Goal: Find specific page/section: Find specific page/section

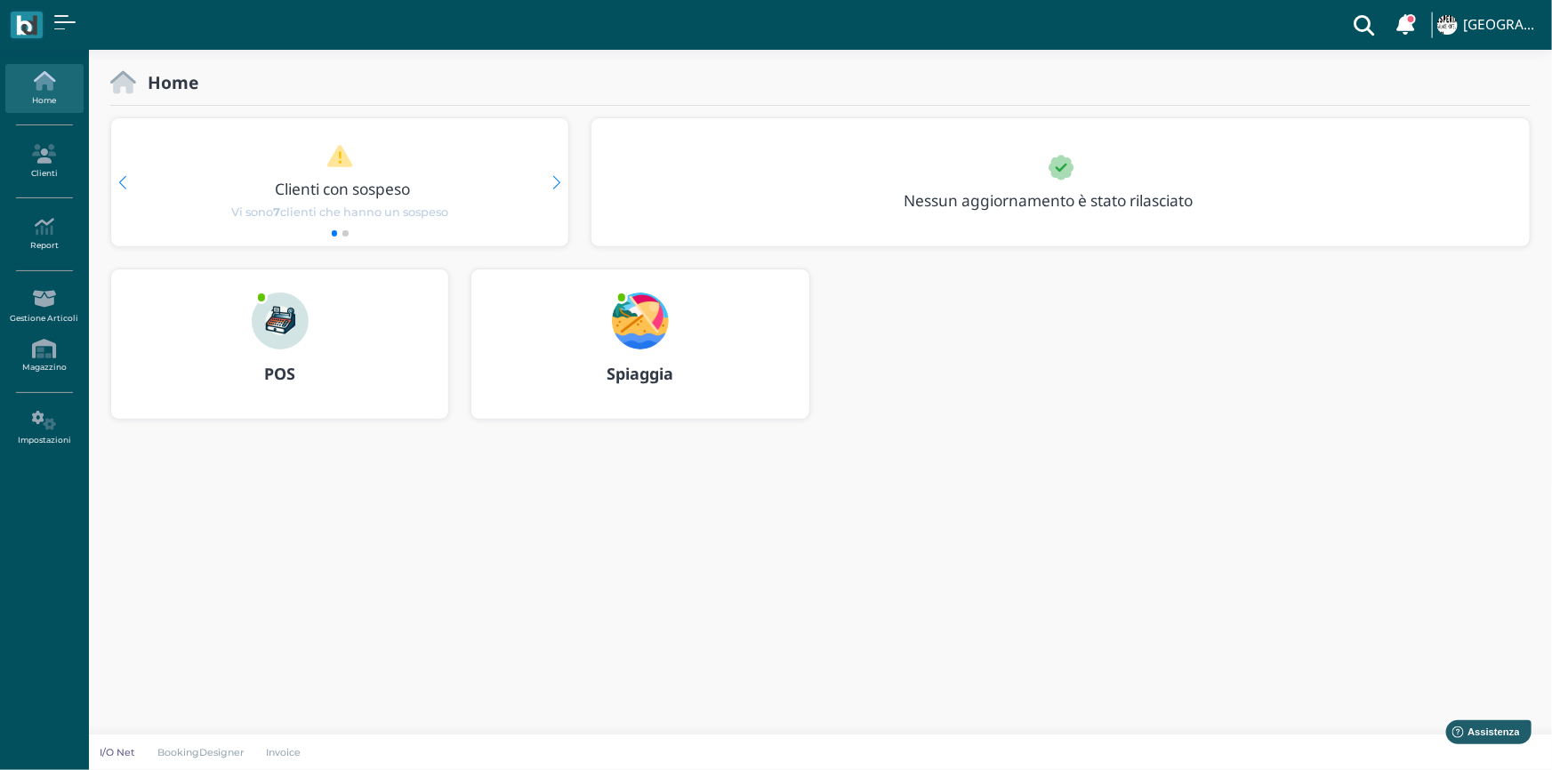
click at [270, 338] on img at bounding box center [280, 321] width 57 height 57
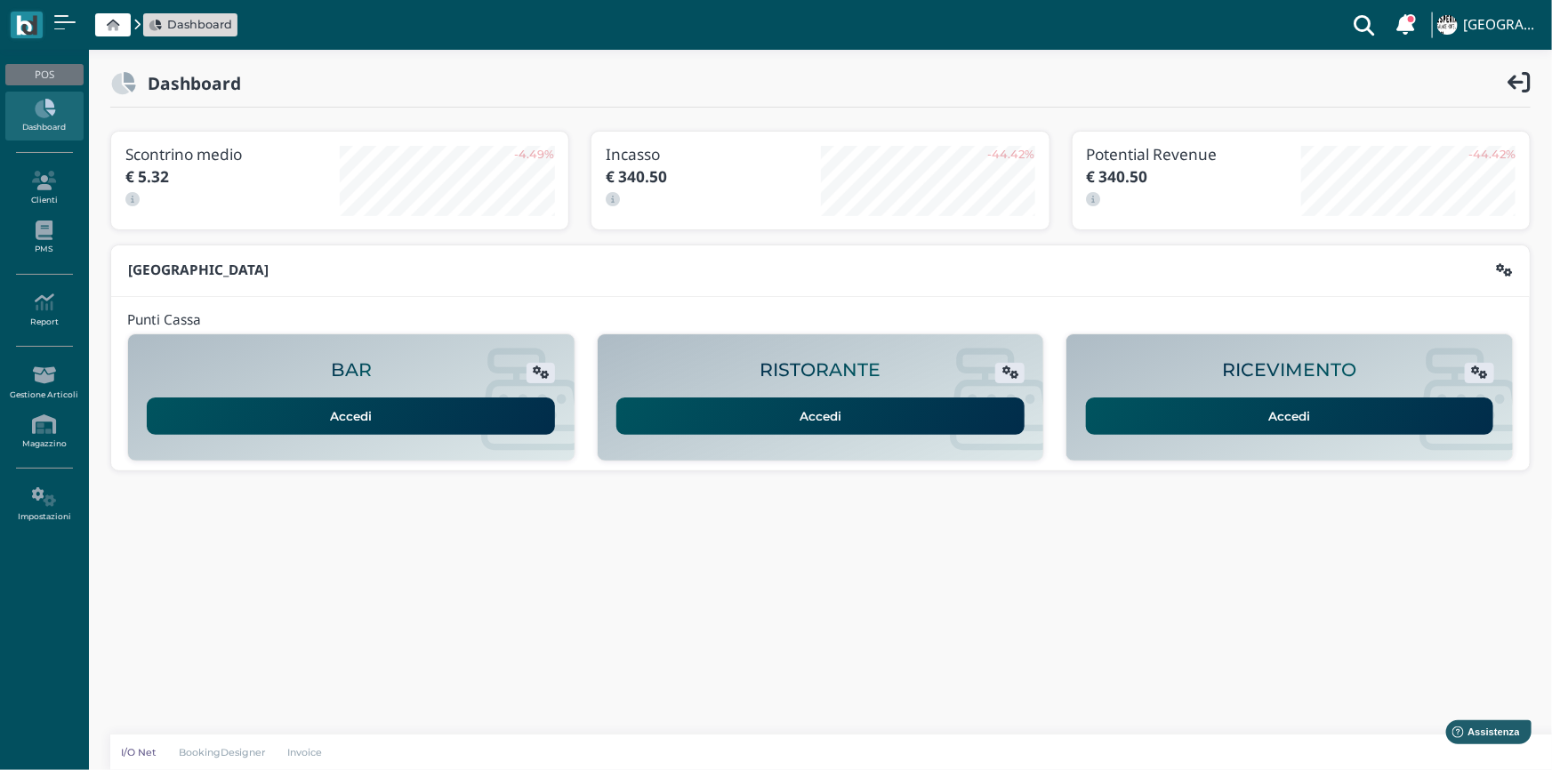
click at [1142, 414] on link "Accedi" at bounding box center [1290, 416] width 408 height 37
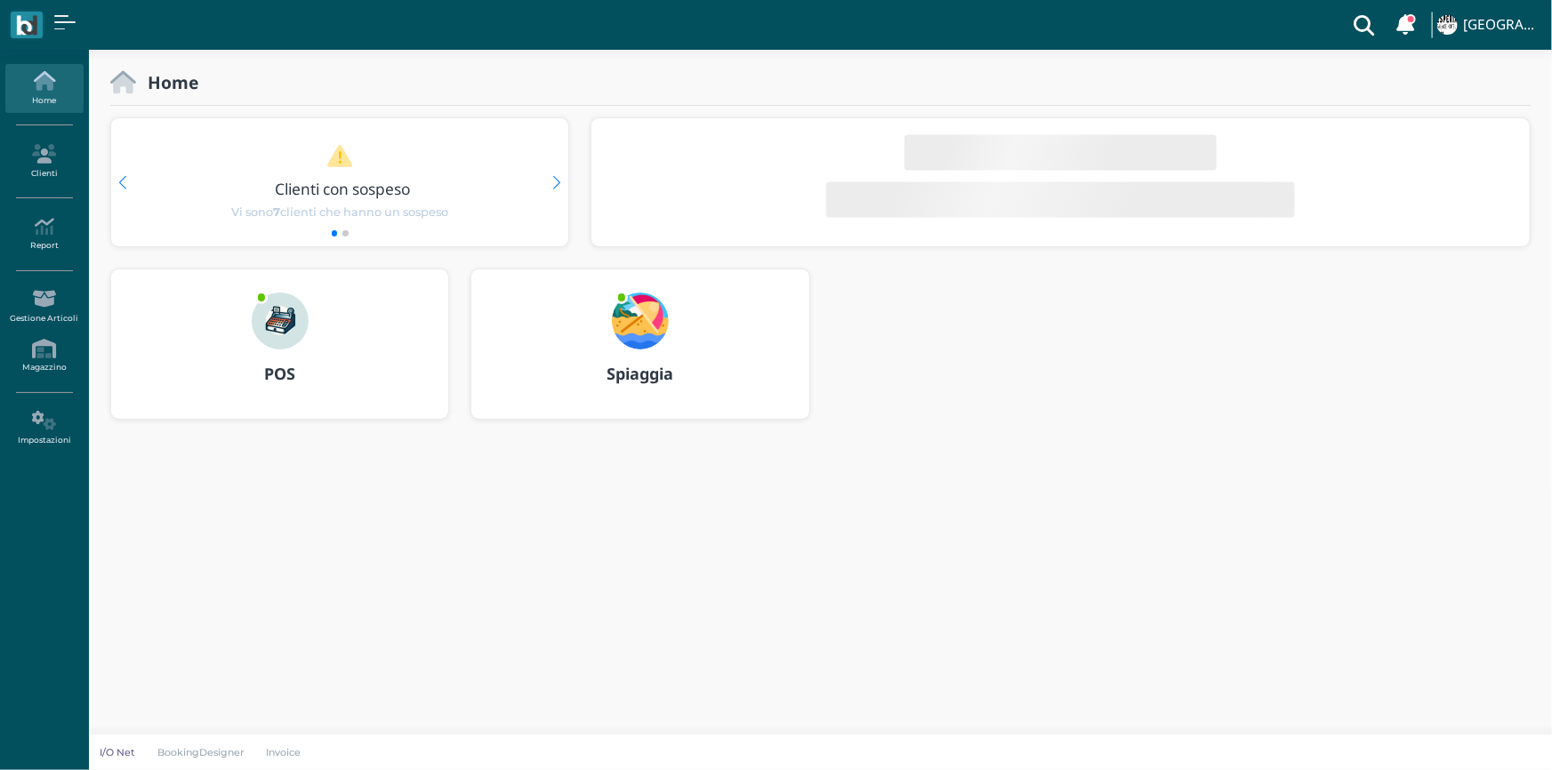
click at [634, 312] on img at bounding box center [640, 321] width 57 height 57
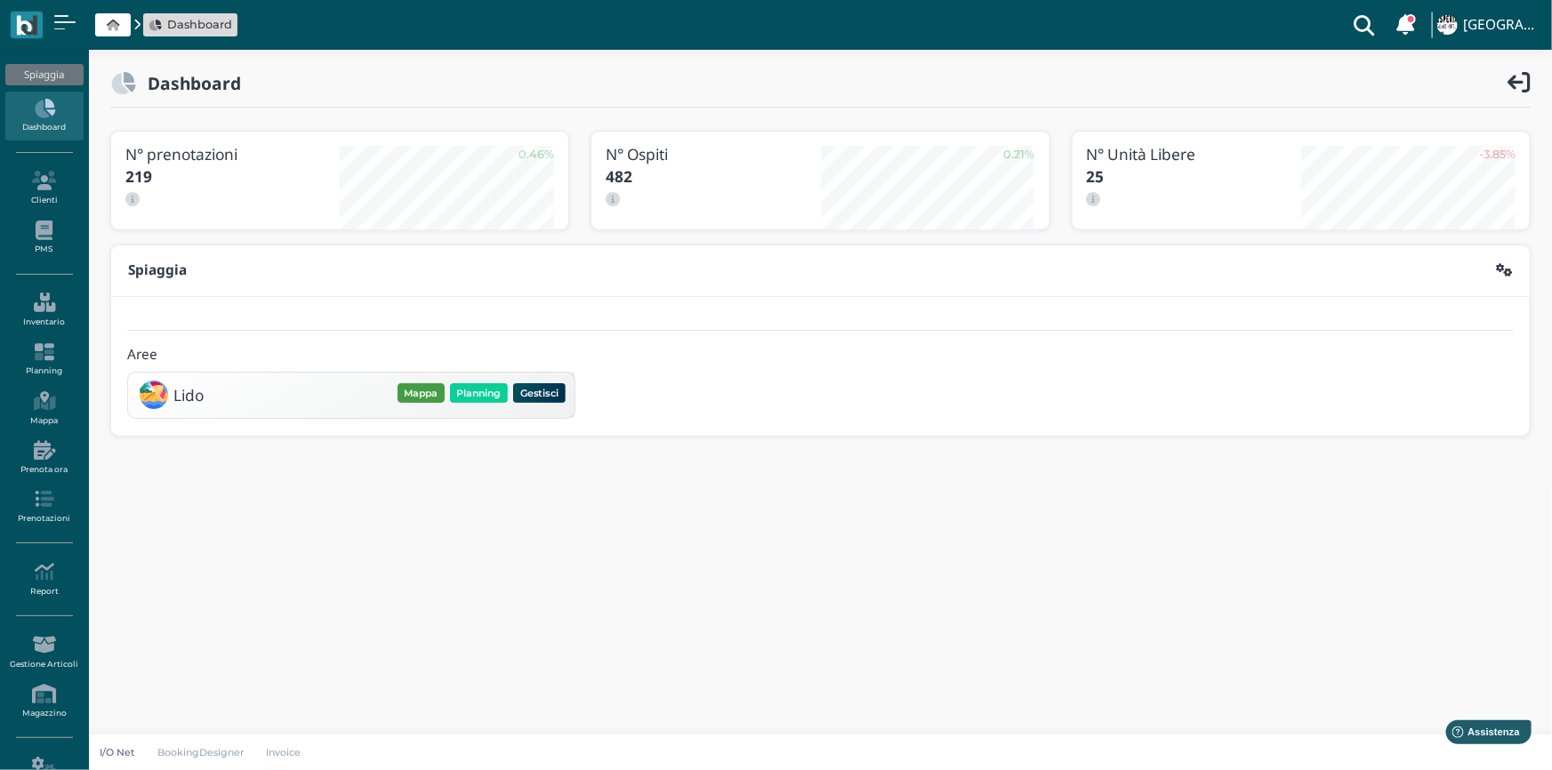
click at [431, 394] on button "Mappa" at bounding box center [421, 393] width 47 height 20
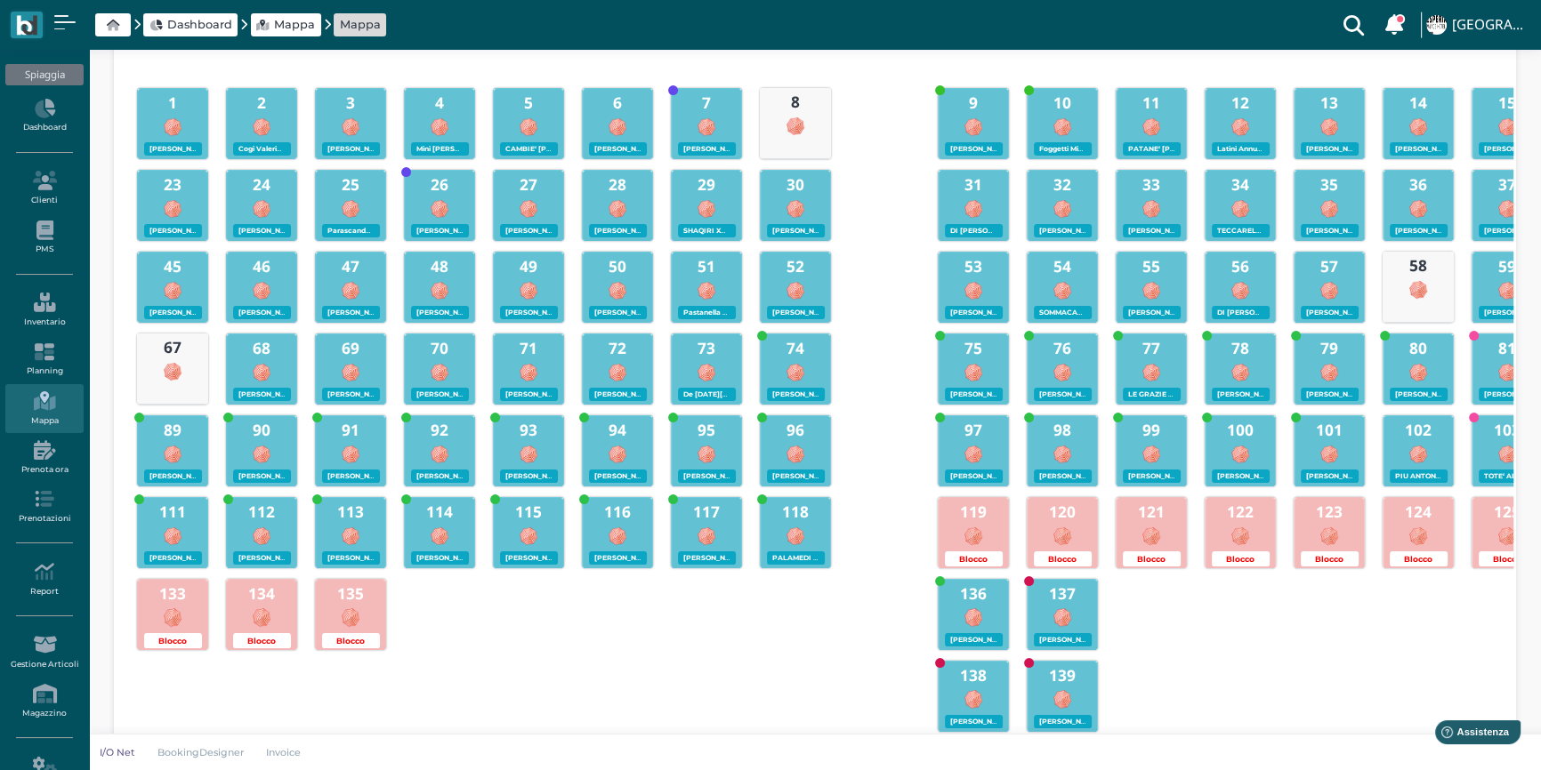
scroll to position [323, 0]
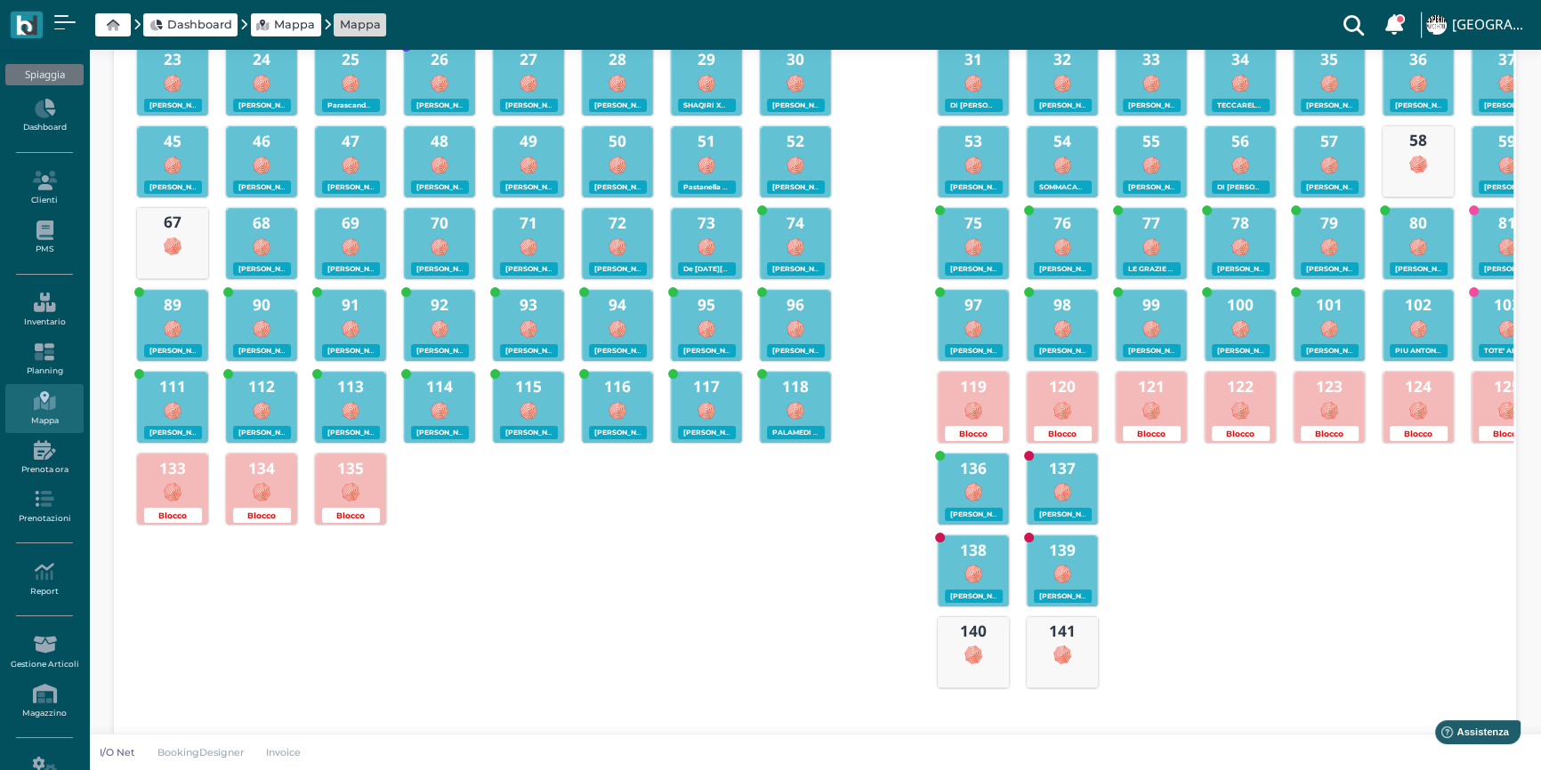
click at [425, 403] on div at bounding box center [439, 409] width 69 height 23
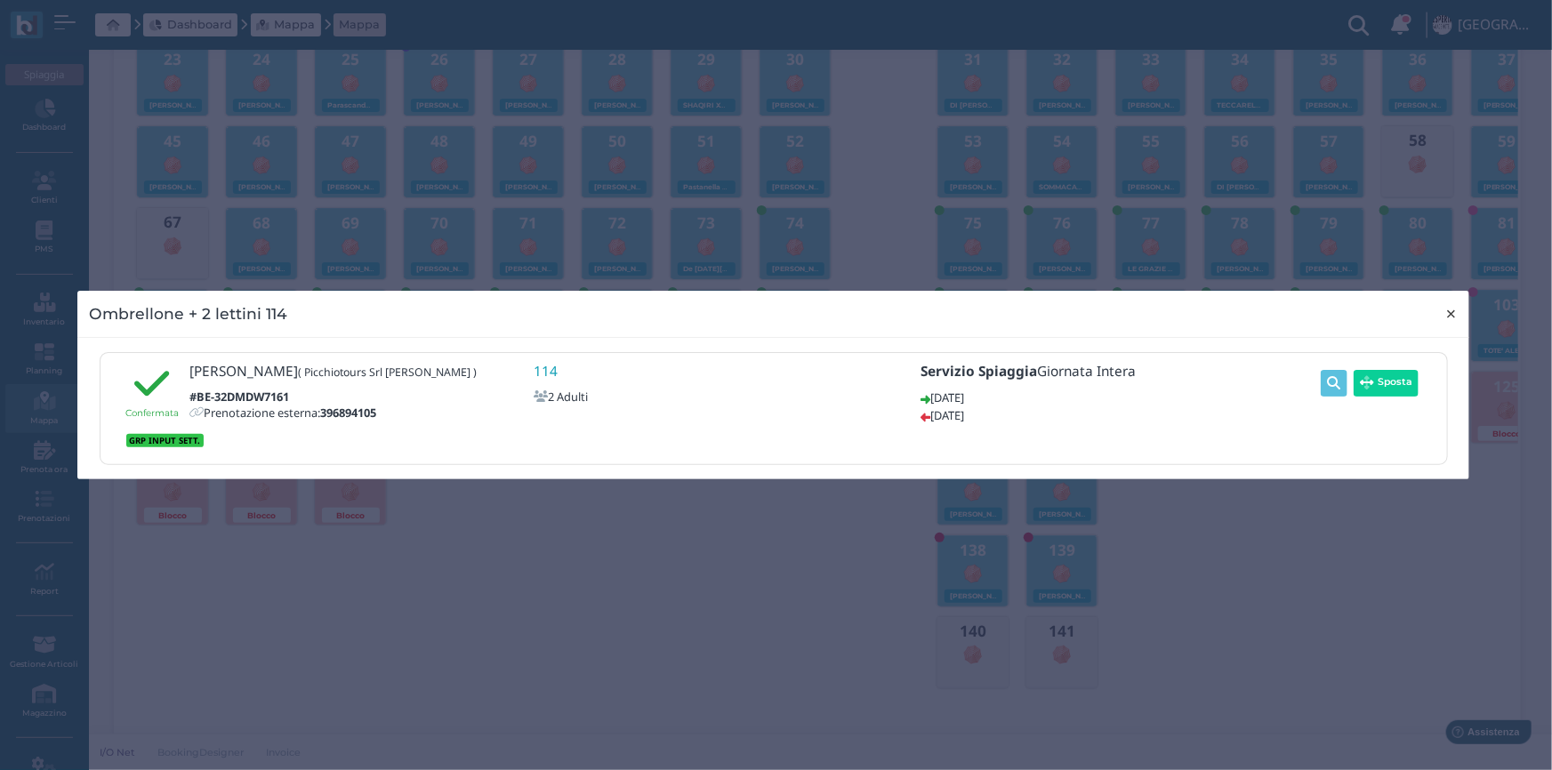
click at [1452, 313] on span "×" at bounding box center [1451, 313] width 13 height 23
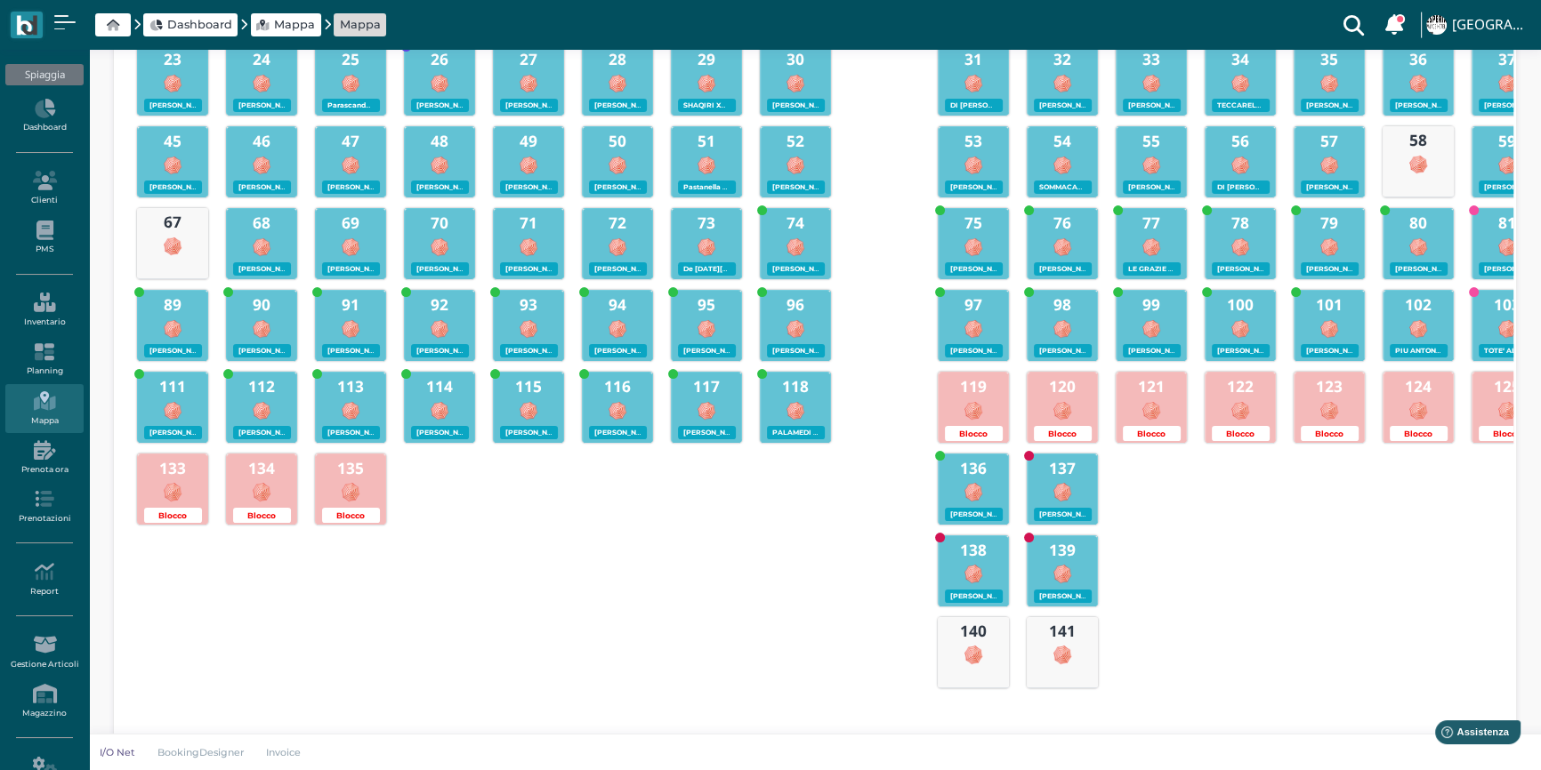
click at [971, 229] on b "75" at bounding box center [973, 223] width 18 height 20
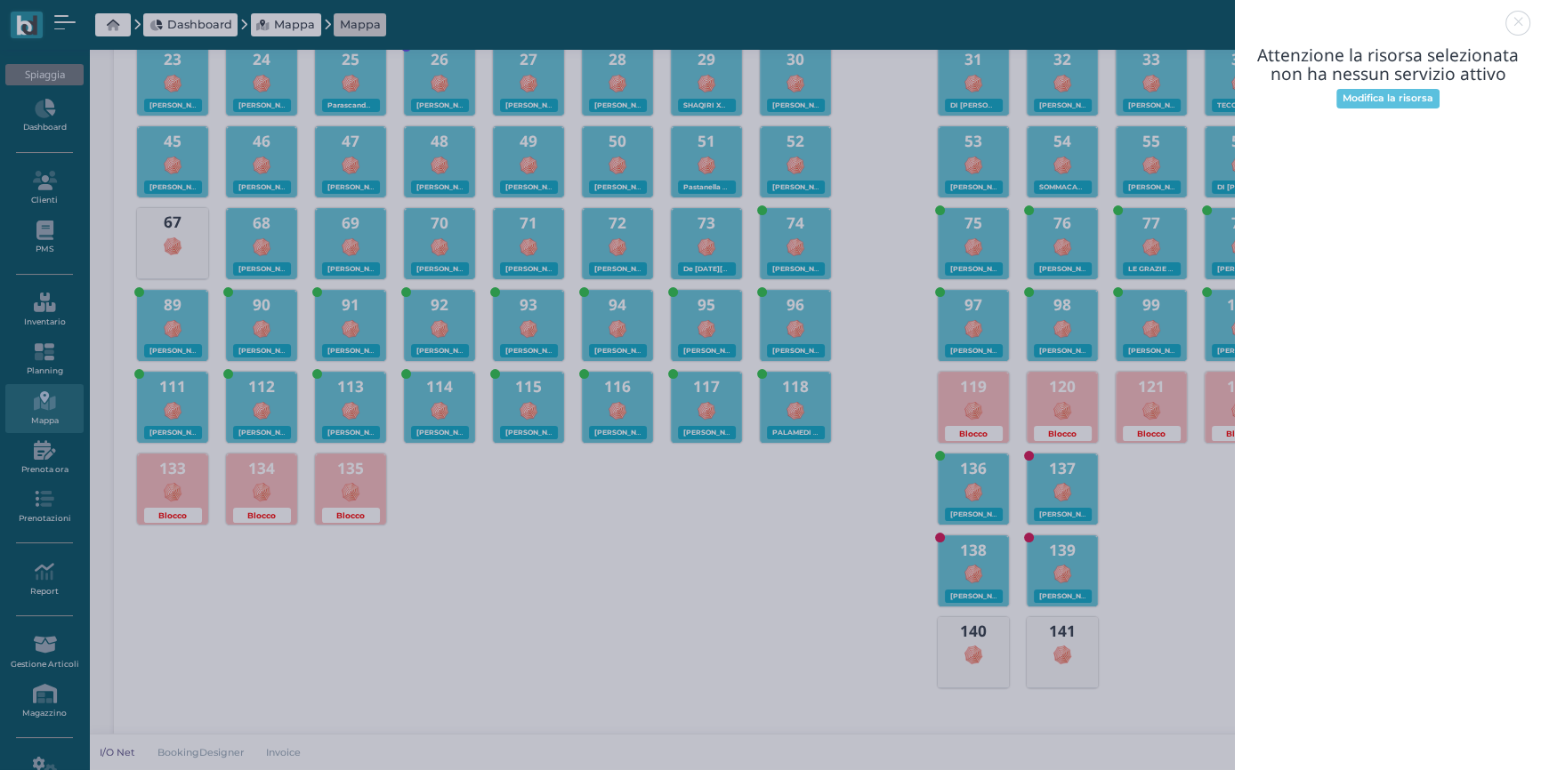
click at [1235, 12] on link at bounding box center [1235, 12] width 0 height 0
